Goal: Information Seeking & Learning: Find specific fact

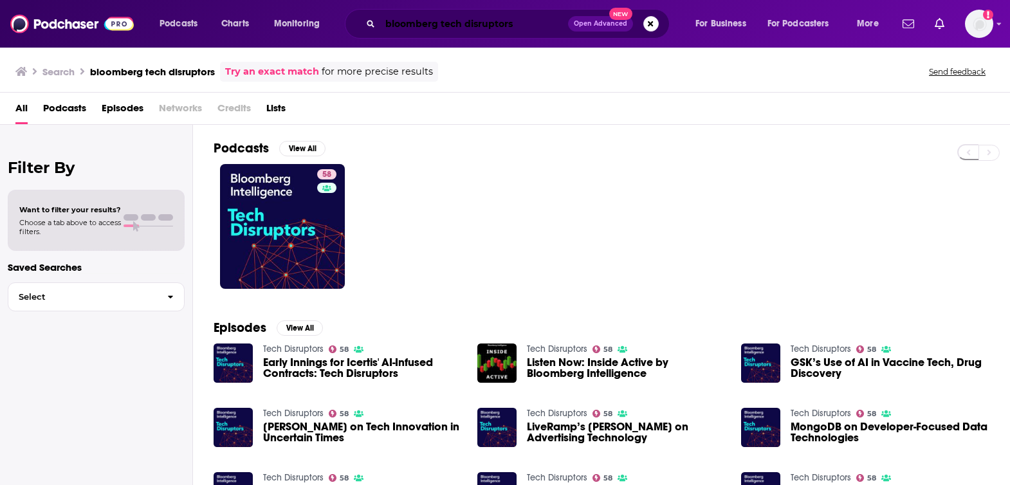
click at [464, 24] on input "bloomberg tech disruptors" at bounding box center [474, 24] width 188 height 21
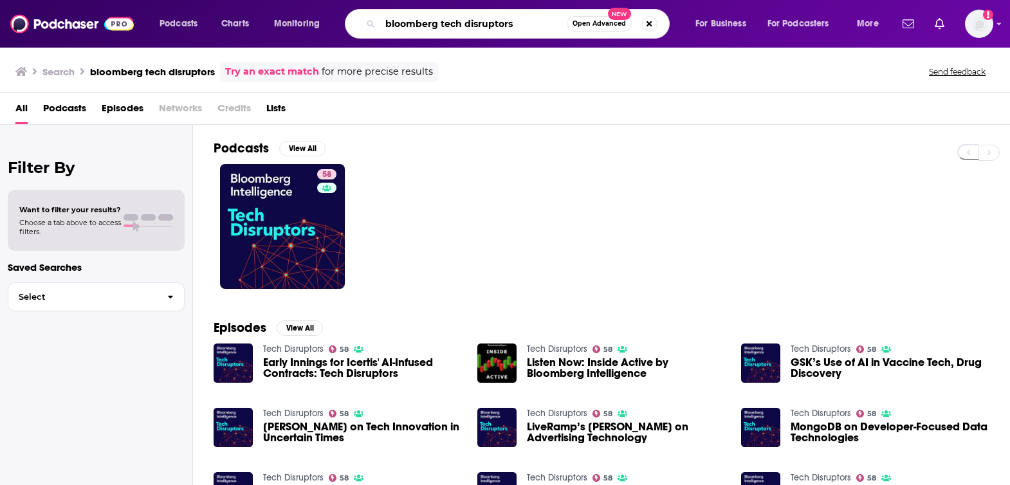
click at [464, 24] on input "bloomberg tech disruptors" at bounding box center [473, 24] width 187 height 21
paste input "AI Monetisation Podcast"
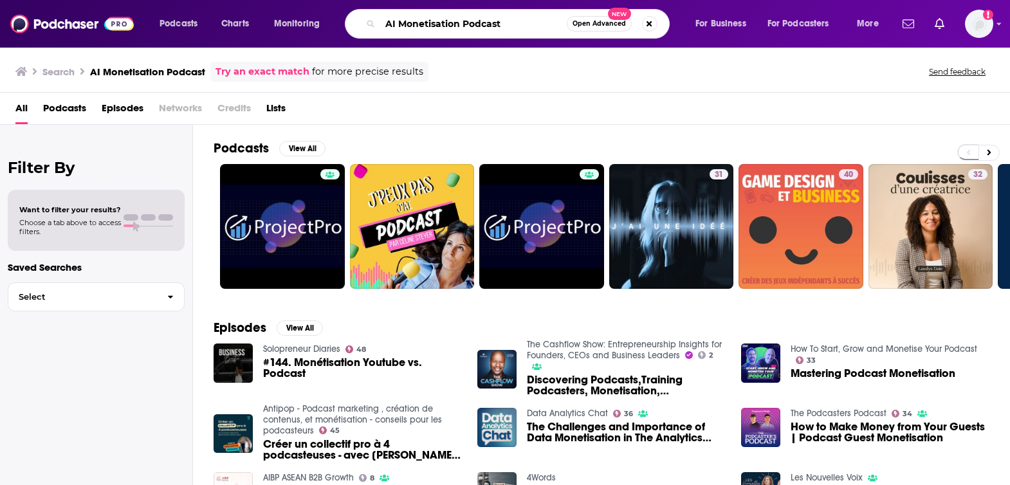
drag, startPoint x: 466, startPoint y: 24, endPoint x: 515, endPoint y: 22, distance: 49.6
click at [515, 22] on input "AI Monetisation Podcast" at bounding box center [473, 24] width 187 height 21
type input "AI Monetisation"
